Goal: Task Accomplishment & Management: Manage account settings

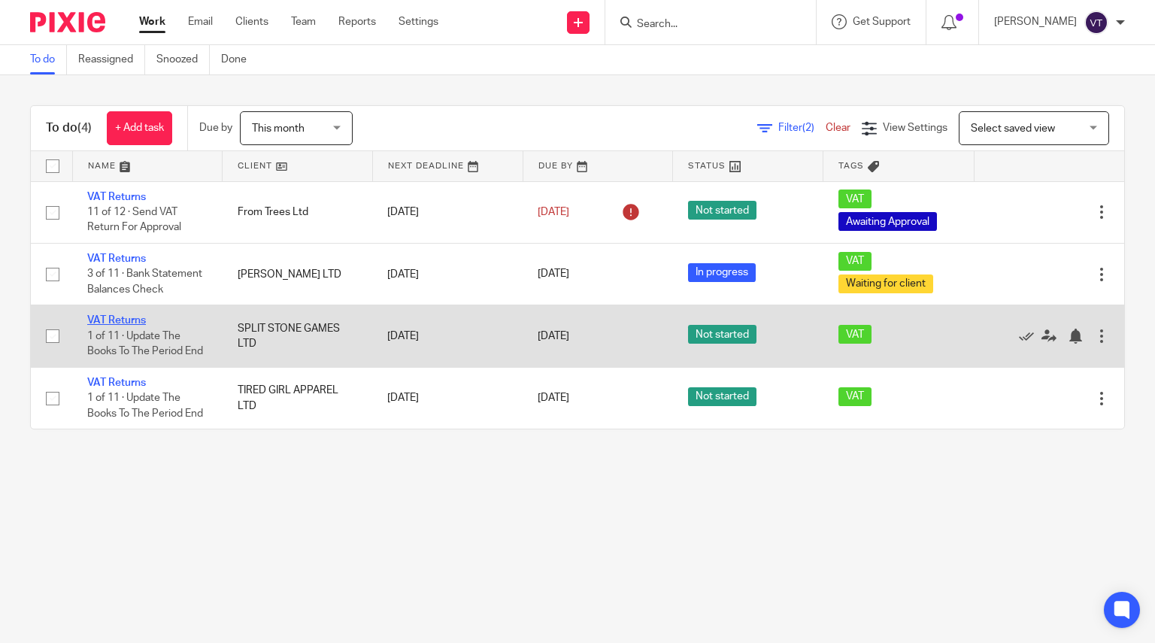
click at [103, 320] on link "VAT Returns" at bounding box center [116, 320] width 59 height 11
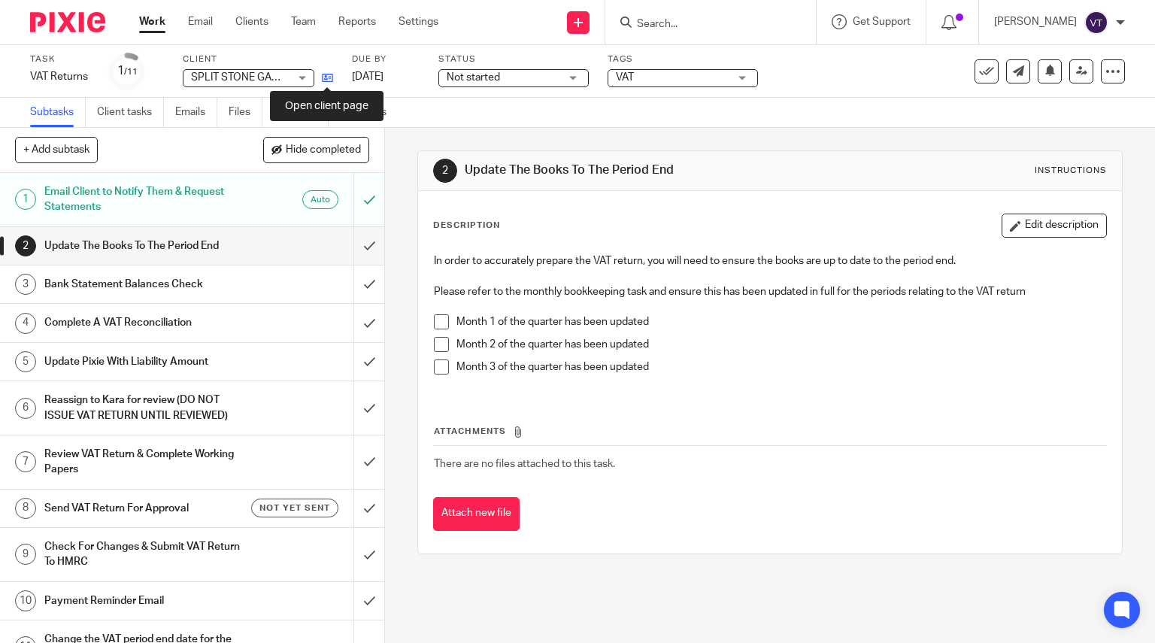
click at [325, 75] on icon at bounding box center [327, 77] width 11 height 11
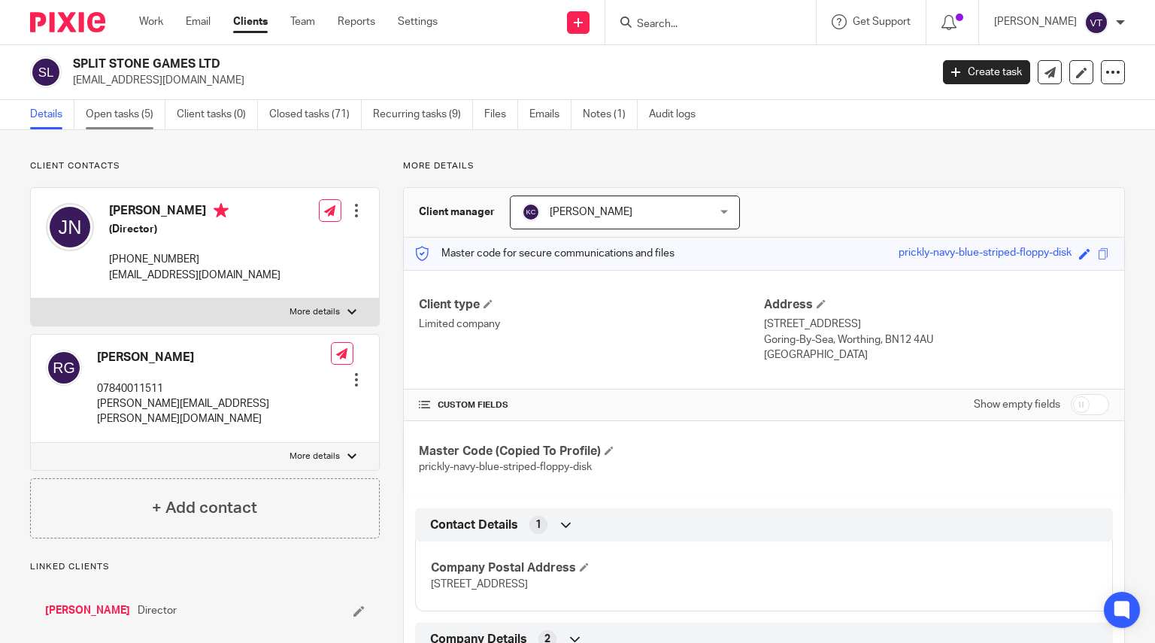
click at [121, 122] on link "Open tasks (5)" at bounding box center [126, 114] width 80 height 29
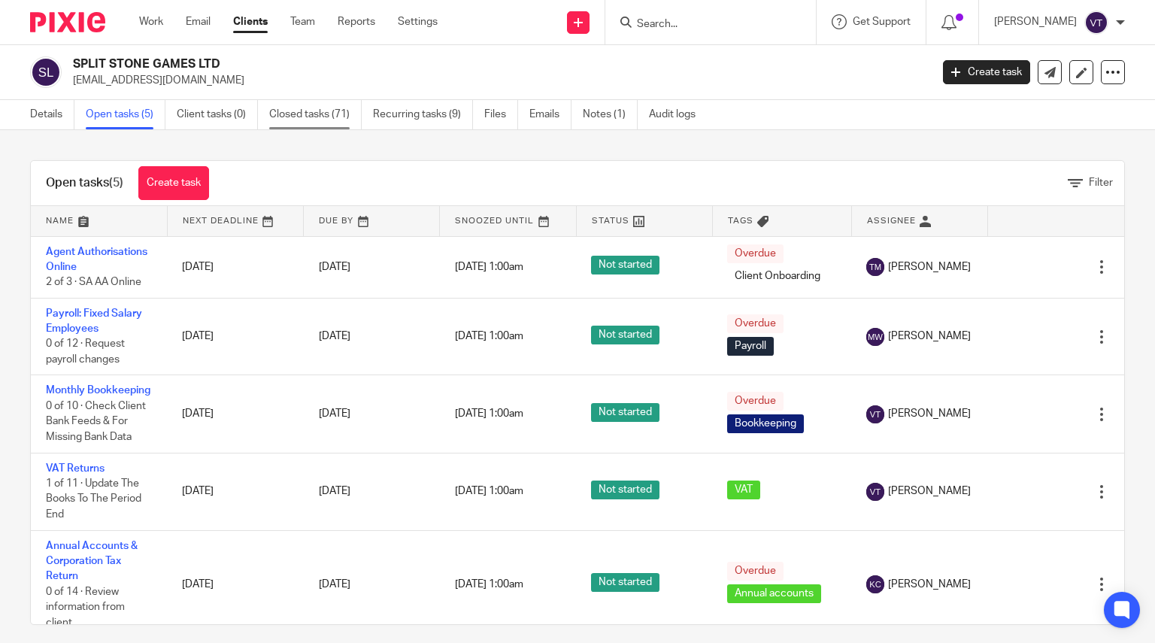
click at [327, 114] on link "Closed tasks (71)" at bounding box center [315, 114] width 92 height 29
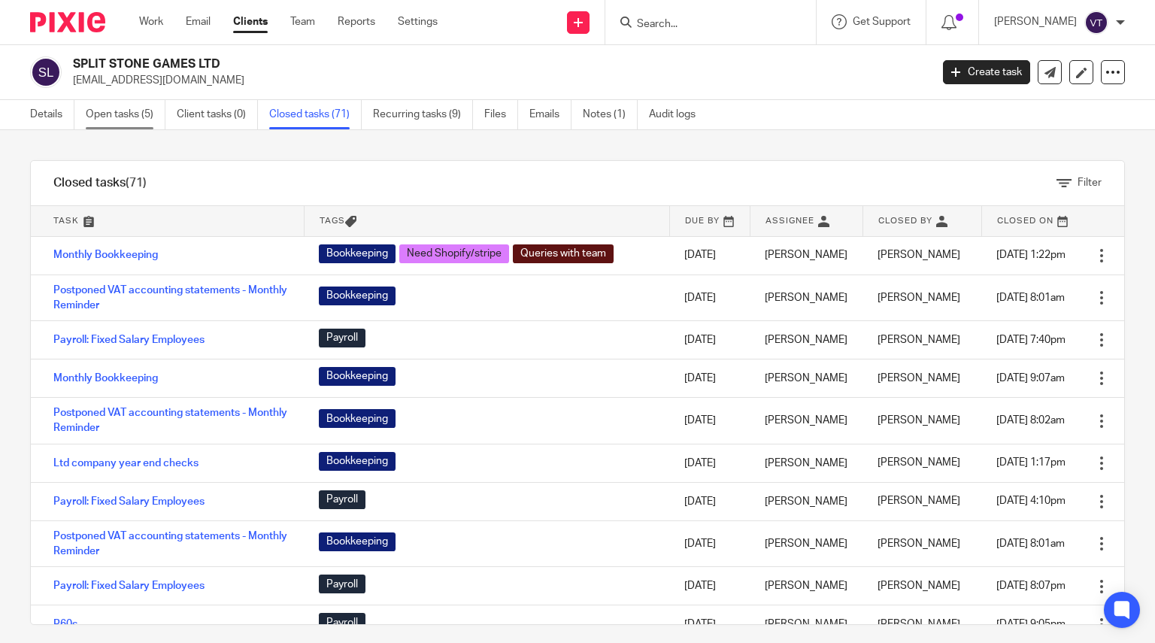
click at [115, 123] on link "Open tasks (5)" at bounding box center [126, 114] width 80 height 29
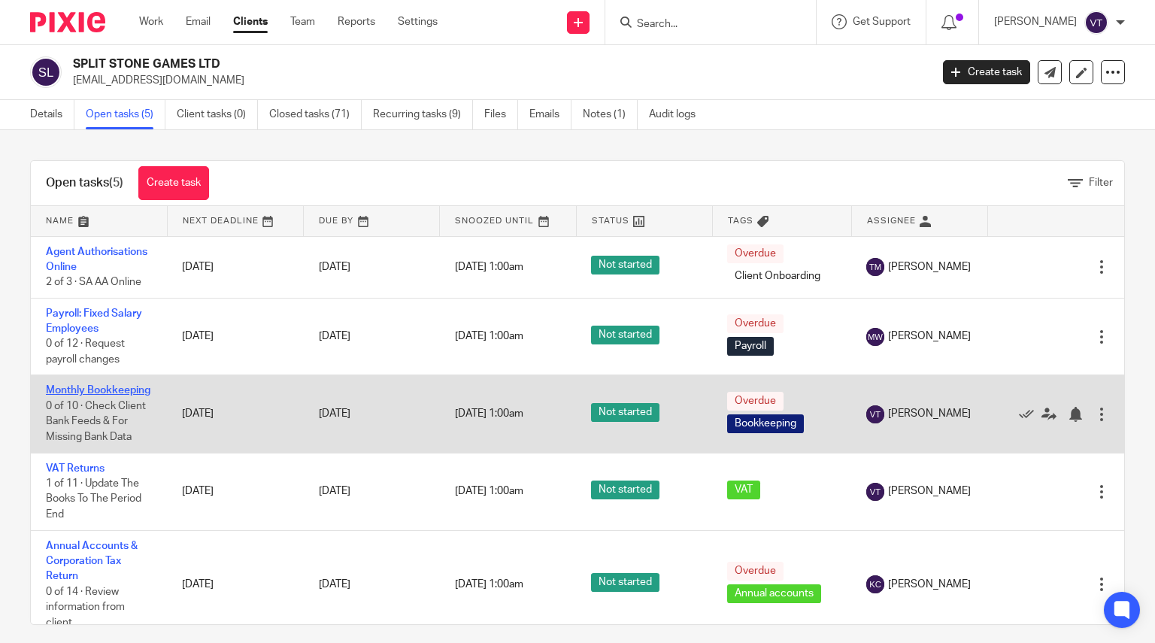
click at [71, 395] on link "Monthly Bookkeeping" at bounding box center [98, 390] width 104 height 11
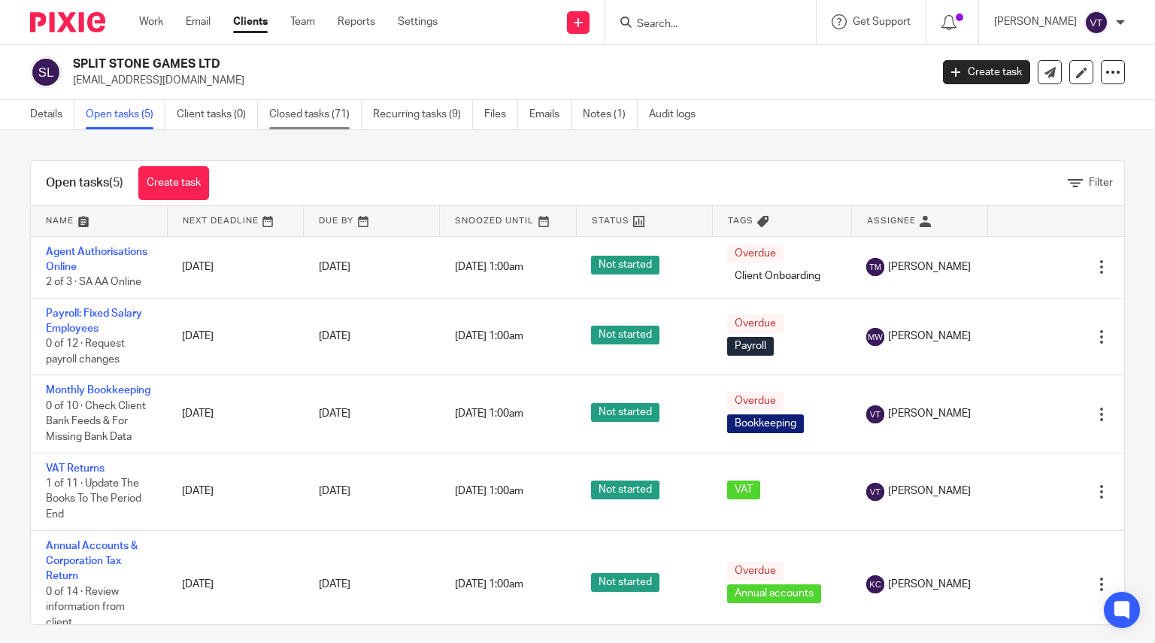
click at [301, 105] on link "Closed tasks (71)" at bounding box center [315, 114] width 92 height 29
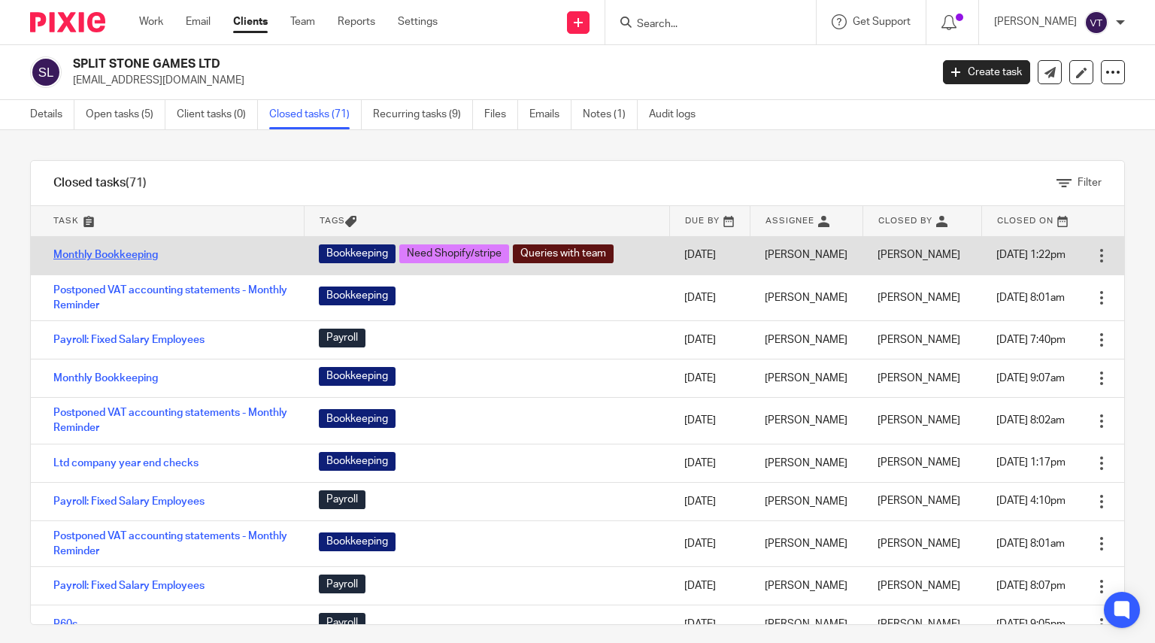
click at [128, 259] on link "Monthly Bookkeeping" at bounding box center [105, 255] width 104 height 11
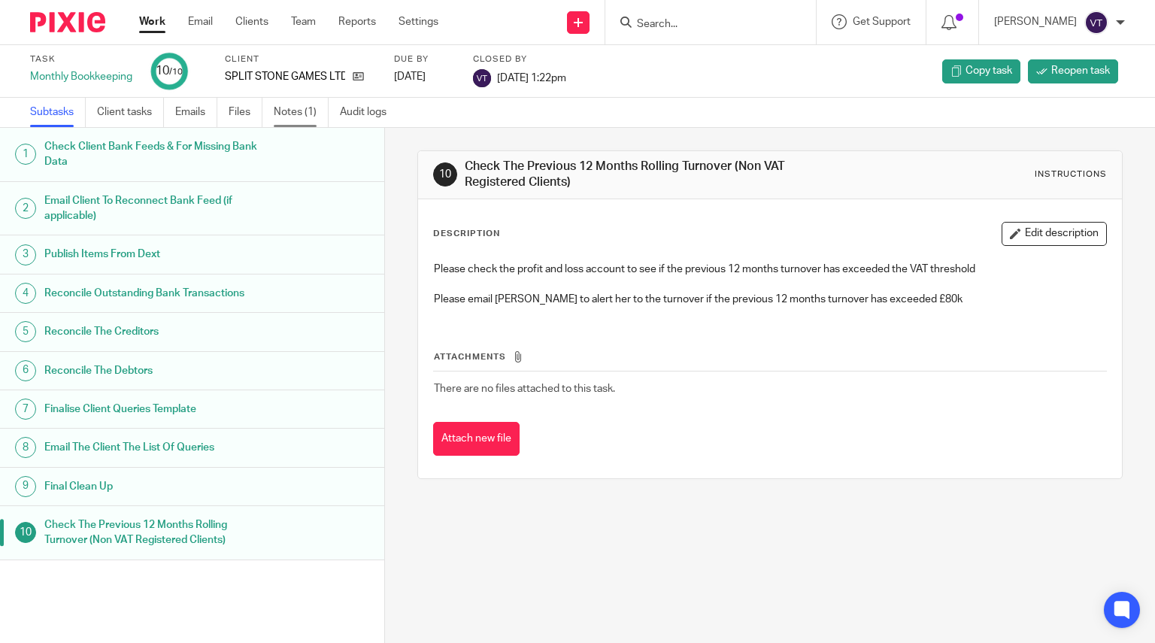
click at [295, 114] on link "Notes (1)" at bounding box center [301, 112] width 55 height 29
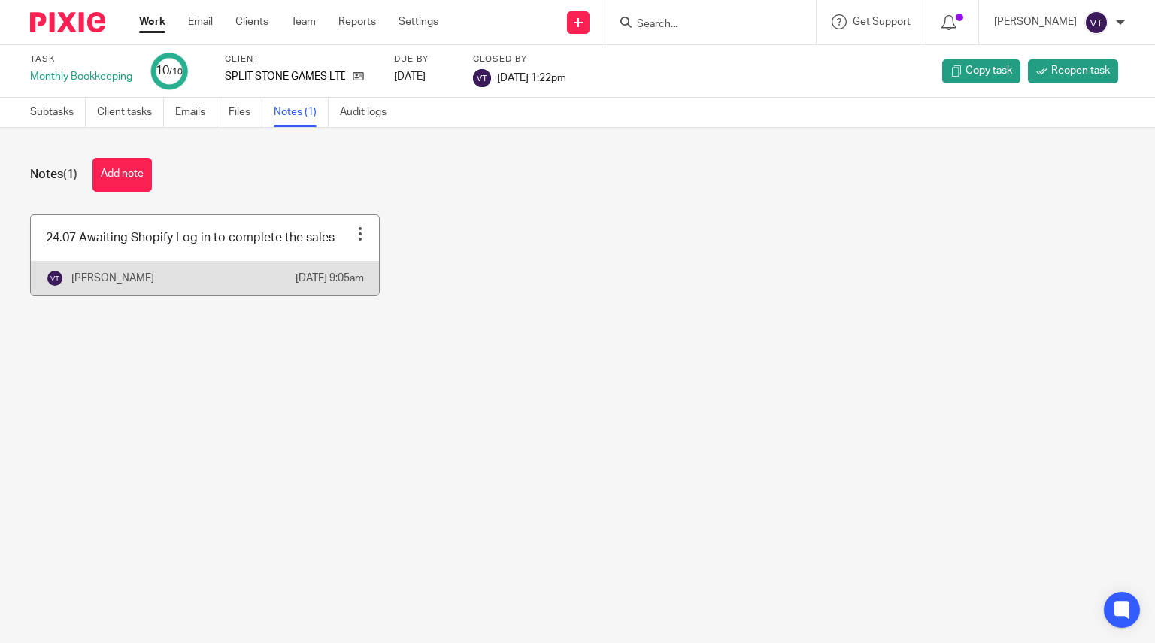
click at [231, 261] on link at bounding box center [205, 255] width 348 height 80
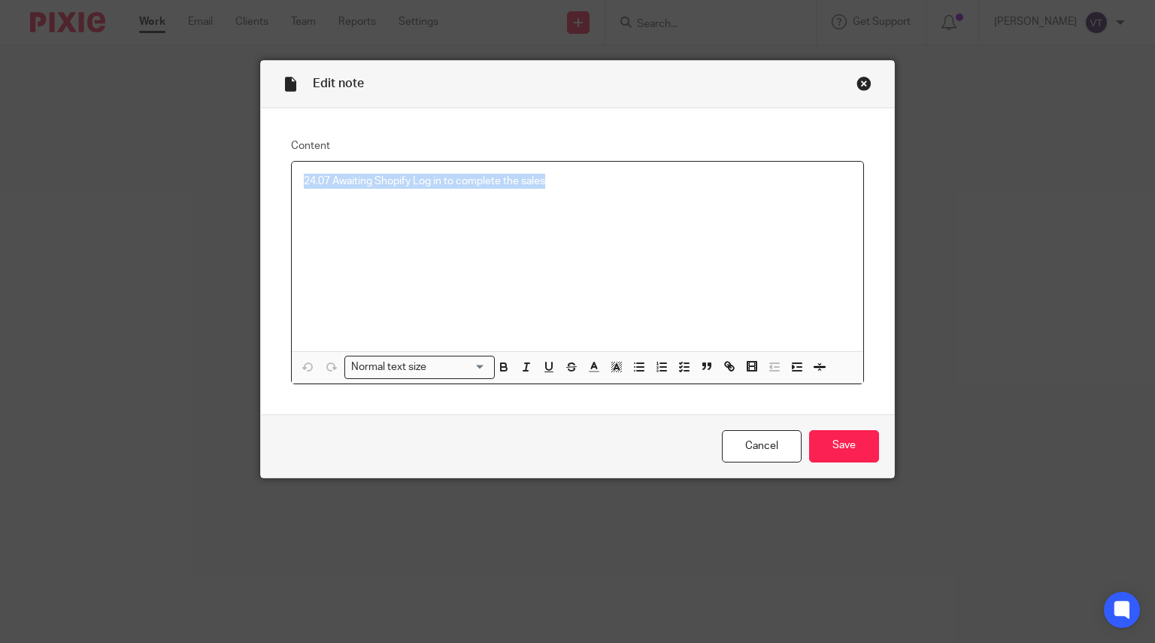
drag, startPoint x: 550, startPoint y: 179, endPoint x: 243, endPoint y: 172, distance: 306.8
click at [243, 172] on div "Edit note Content 24.07 Awaiting Shopify Log in to complete the sales Normal te…" at bounding box center [577, 321] width 1155 height 643
copy p "24.07 Awaiting Shopify Log in to complete the sales"
click at [852, 444] on input "Save" at bounding box center [844, 446] width 70 height 32
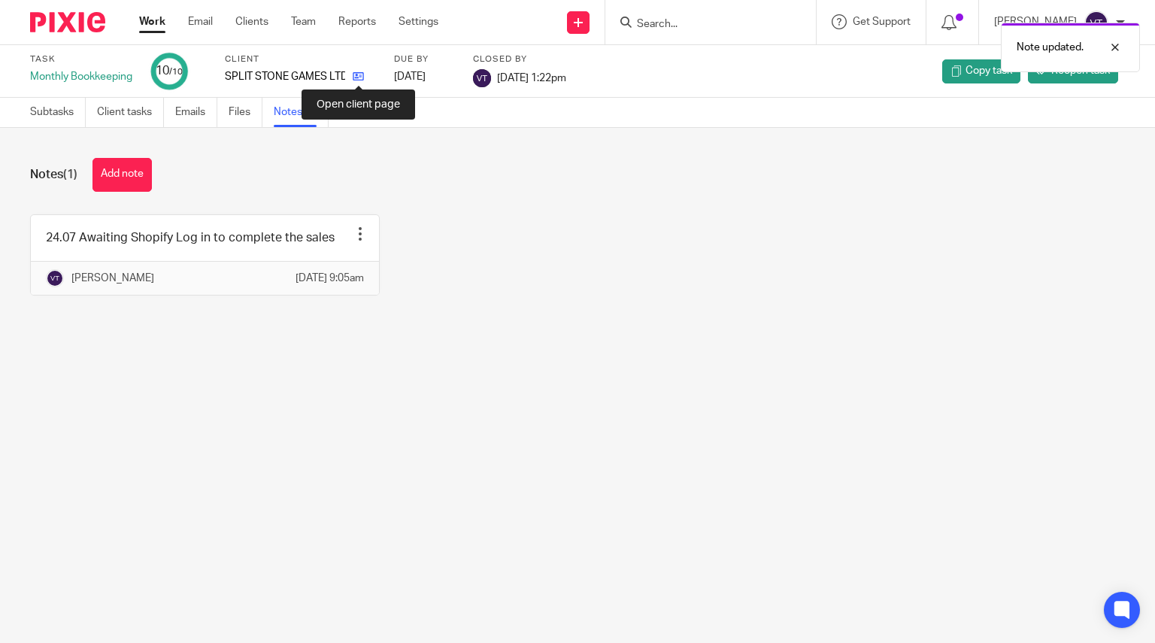
click at [362, 74] on icon at bounding box center [358, 76] width 11 height 11
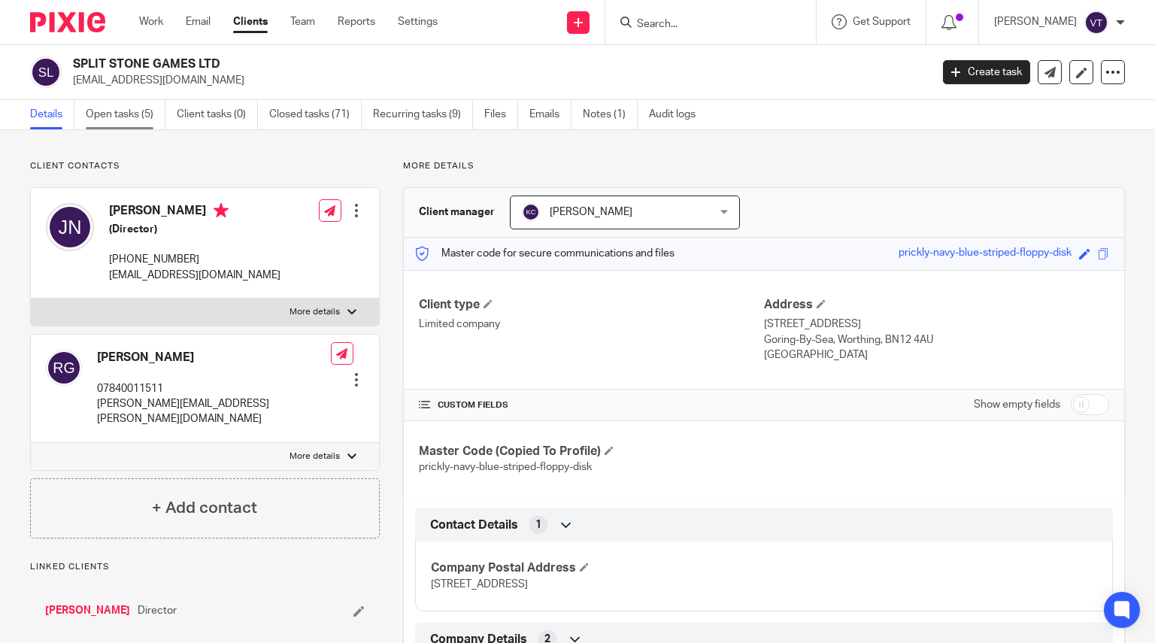
click at [132, 123] on link "Open tasks (5)" at bounding box center [126, 114] width 80 height 29
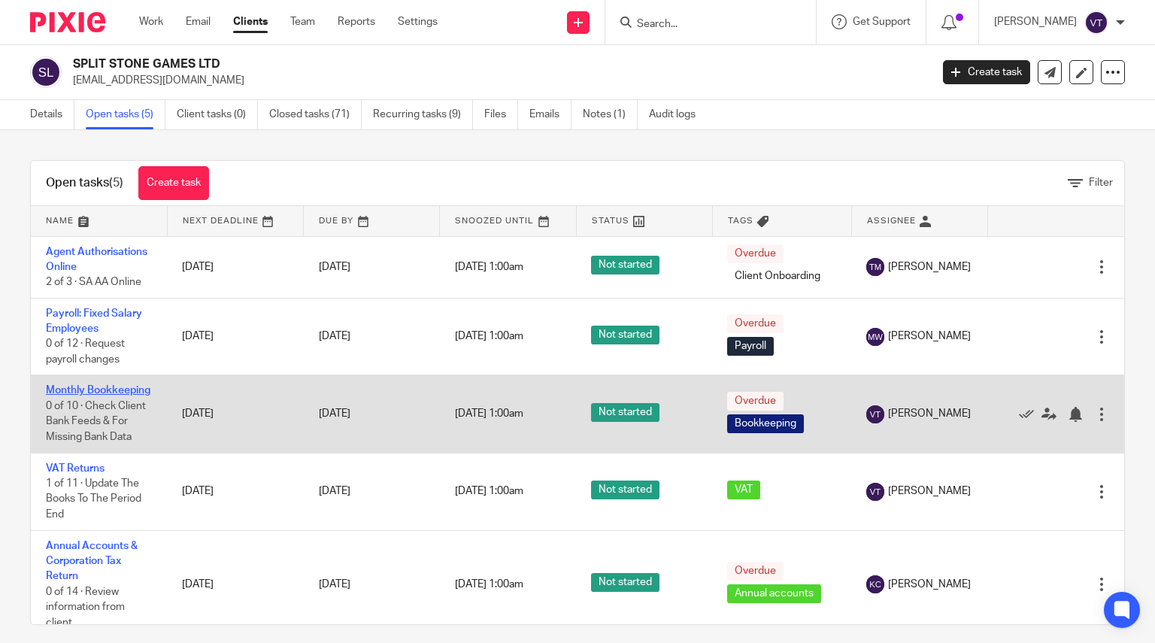
click at [74, 395] on link "Monthly Bookkeeping" at bounding box center [98, 390] width 104 height 11
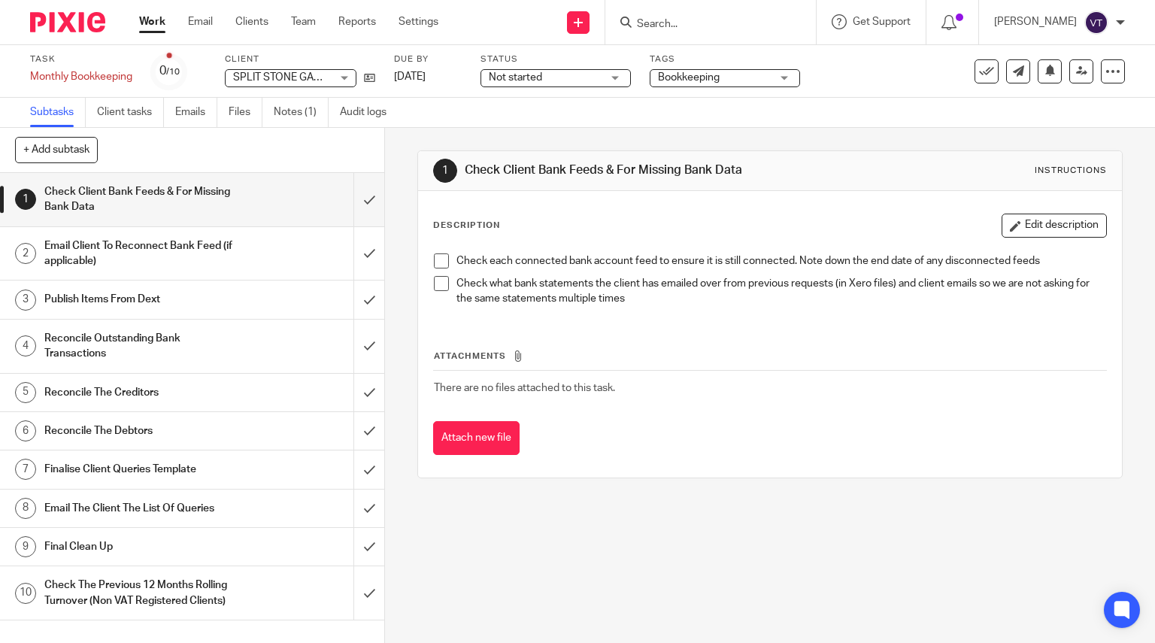
click at [574, 74] on span "Not started" at bounding box center [545, 78] width 113 height 16
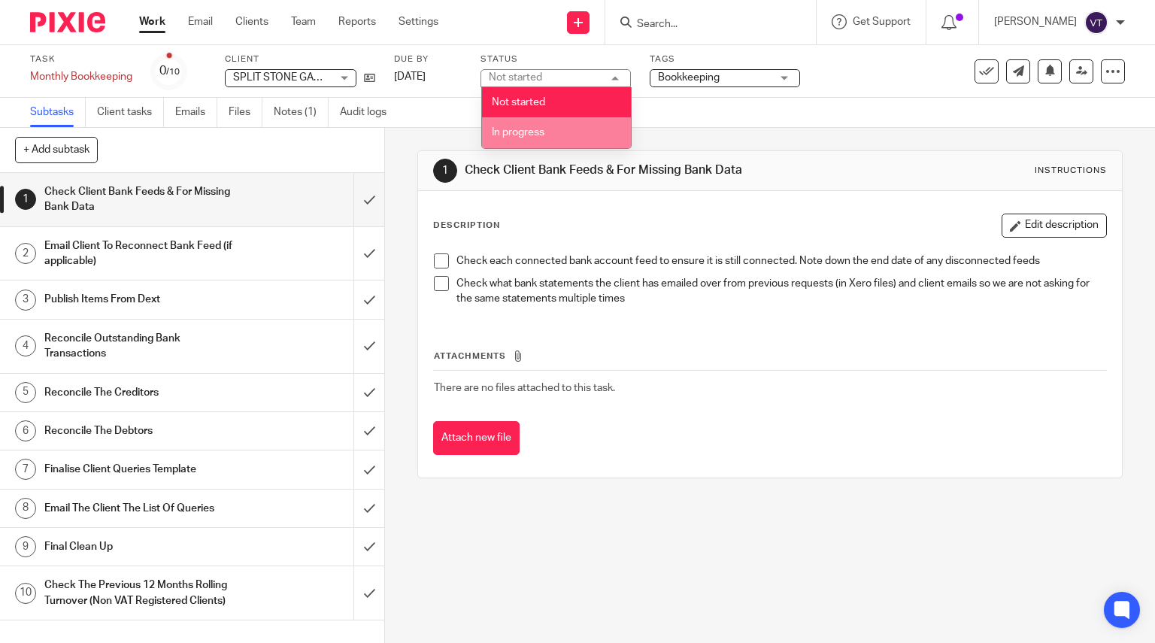
click at [567, 142] on li "In progress" at bounding box center [556, 132] width 149 height 31
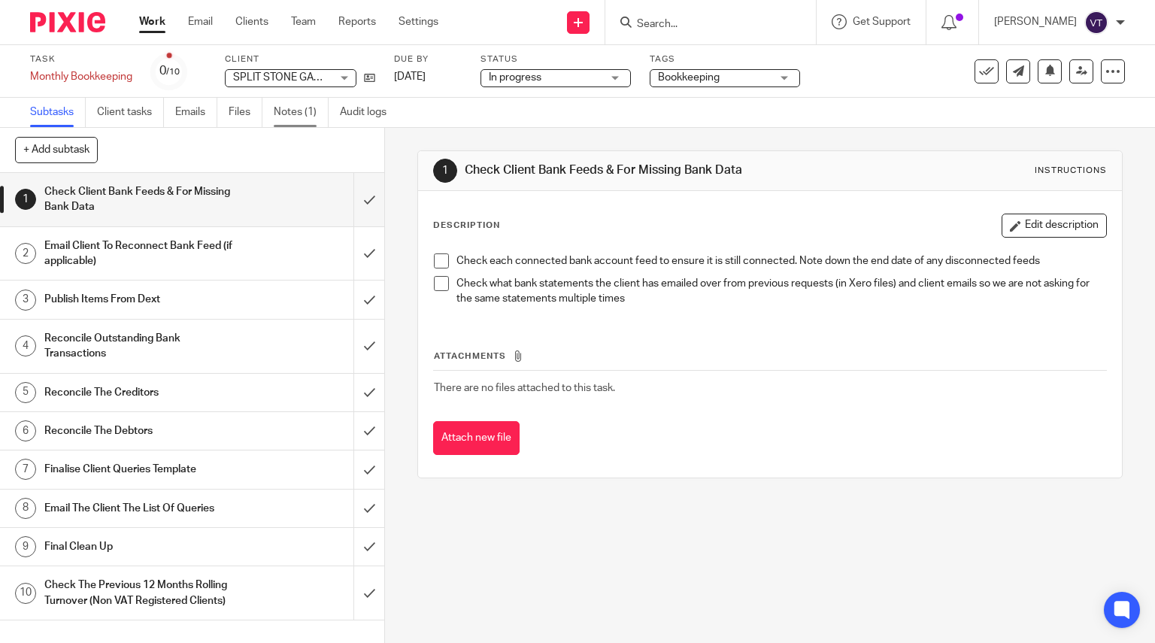
click at [294, 111] on link "Notes (1)" at bounding box center [301, 112] width 55 height 29
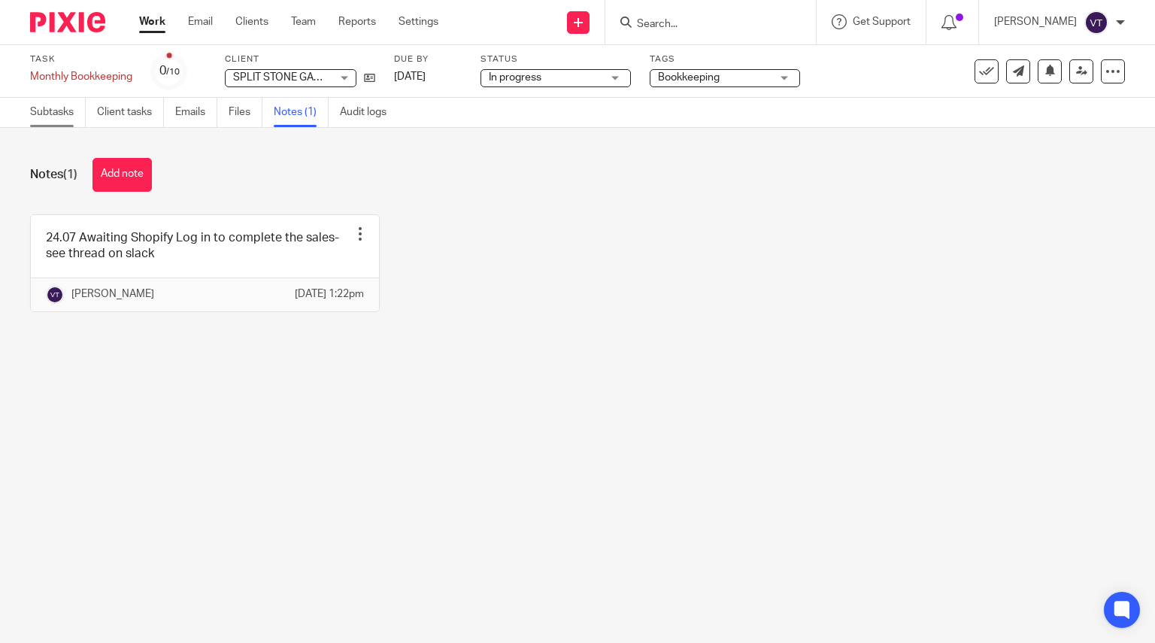
click at [59, 117] on link "Subtasks" at bounding box center [58, 112] width 56 height 29
